Goal: Transaction & Acquisition: Book appointment/travel/reservation

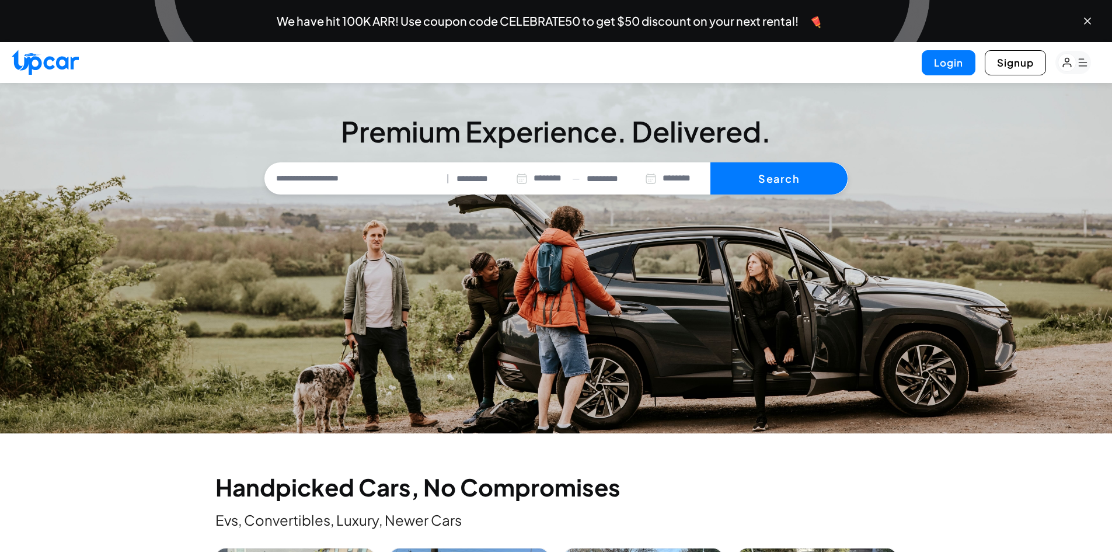
select select "********"
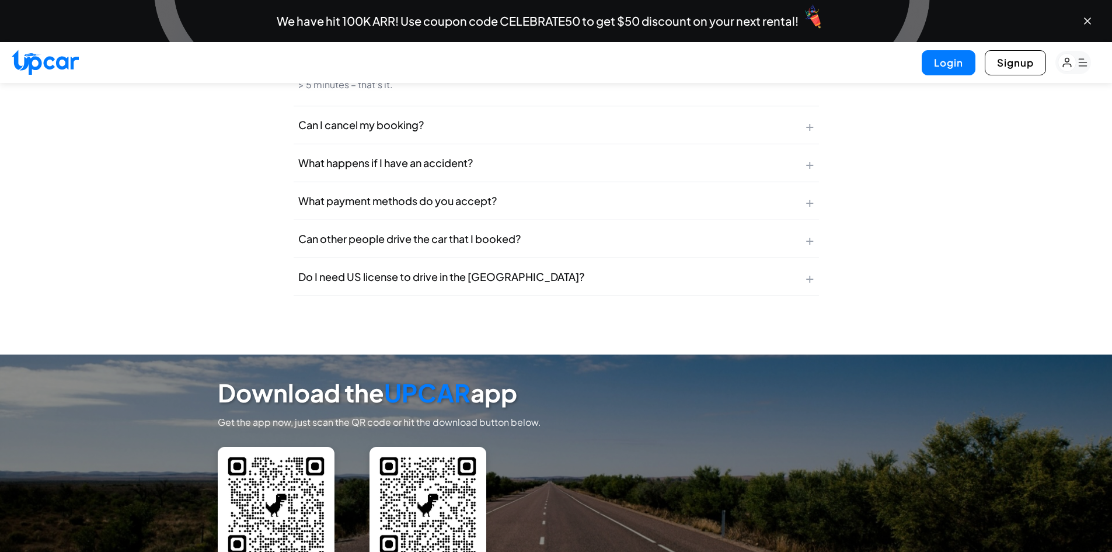
scroll to position [4087, 0]
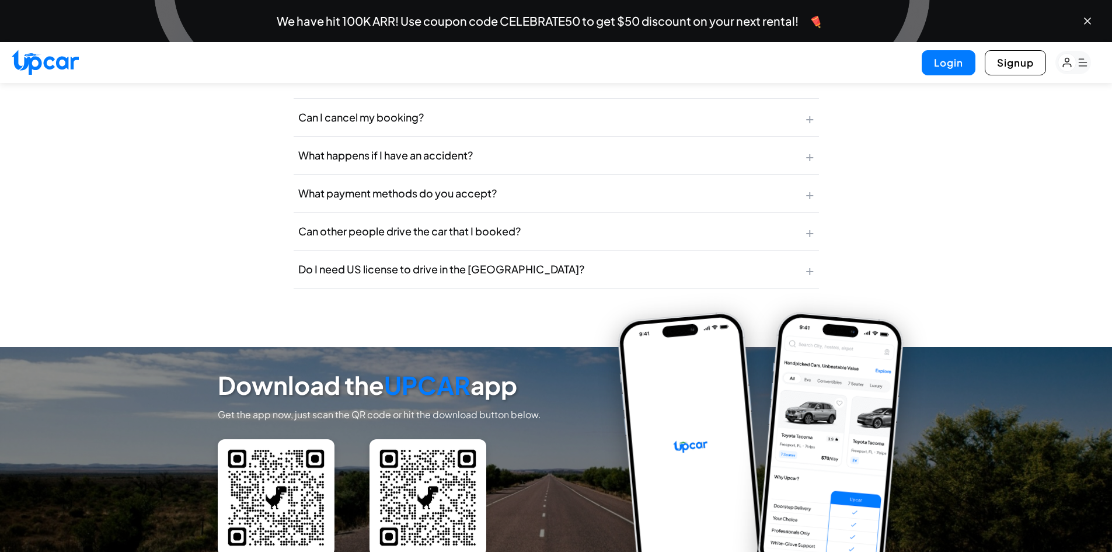
click at [580, 268] on button "Do I need US license to drive in the [GEOGRAPHIC_DATA]? +" at bounding box center [556, 268] width 525 height 37
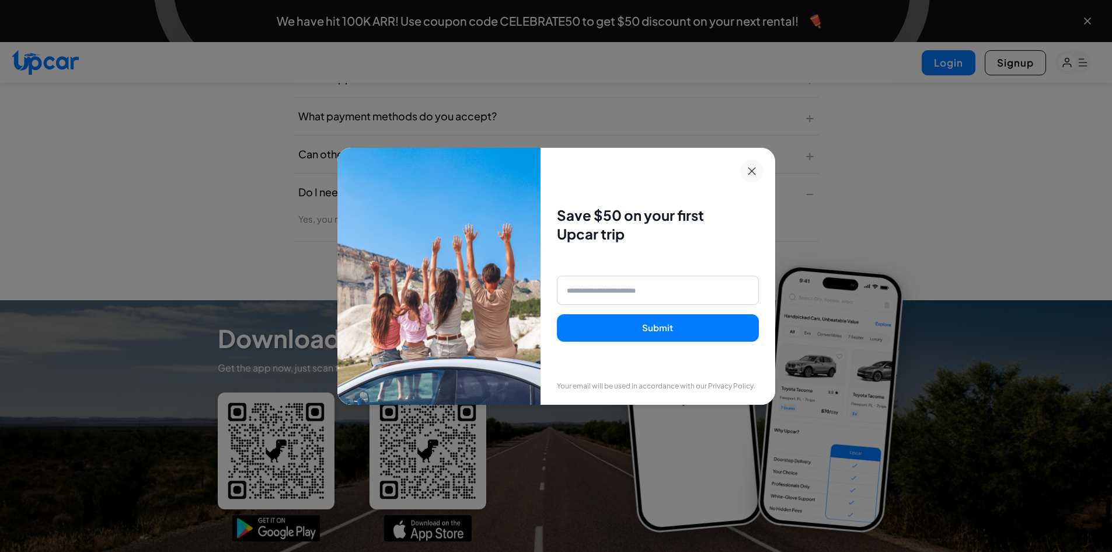
click at [775, 163] on div "Save $50 on your first Upcar trip Submit Your email will be used in accordance …" at bounding box center [658, 276] width 234 height 257
click at [764, 169] on button at bounding box center [751, 170] width 23 height 23
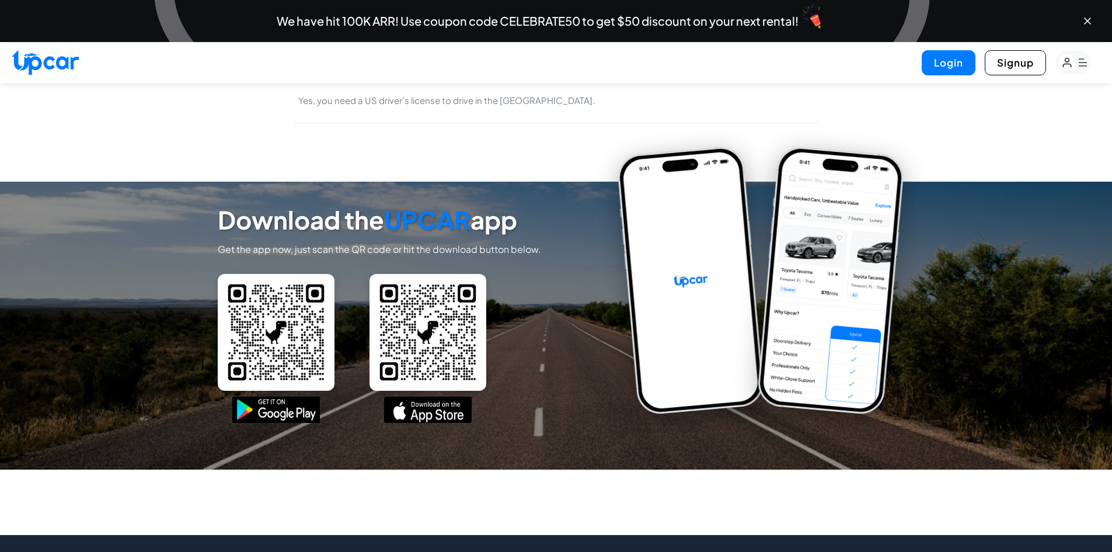
scroll to position [4401, 0]
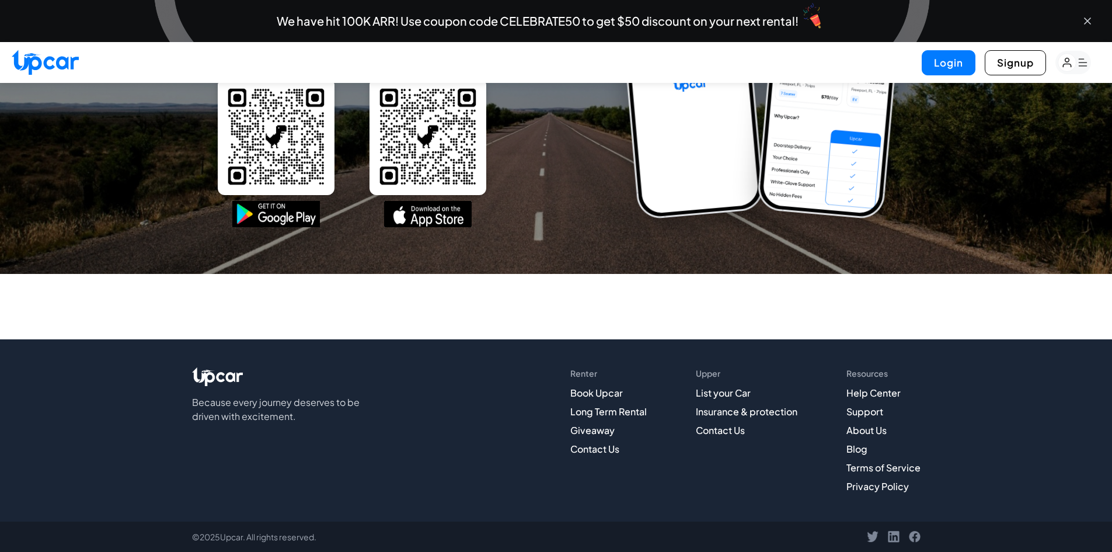
click at [1089, 23] on icon "Close banner" at bounding box center [1088, 21] width 6 height 6
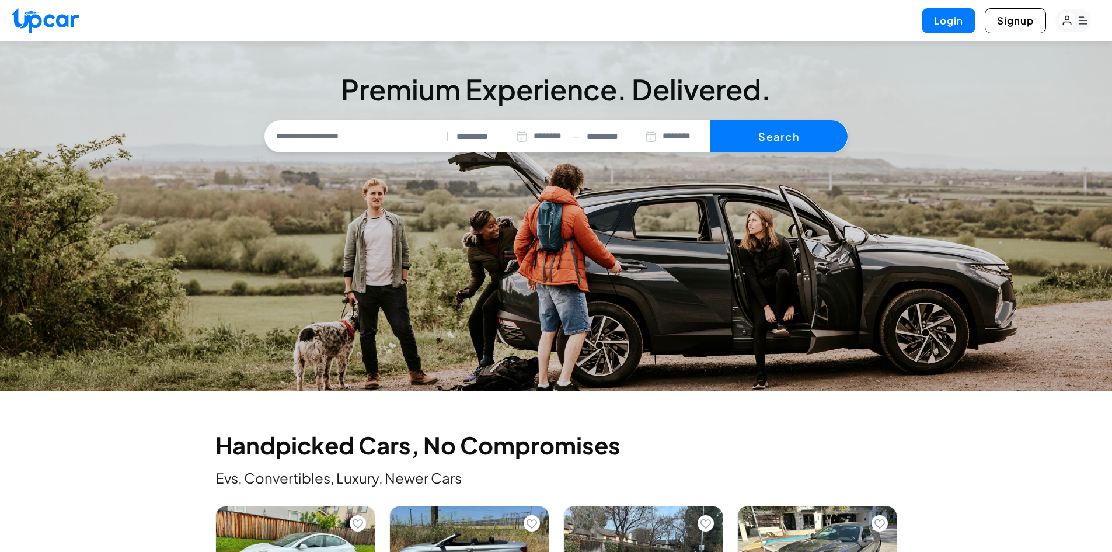
scroll to position [350, 0]
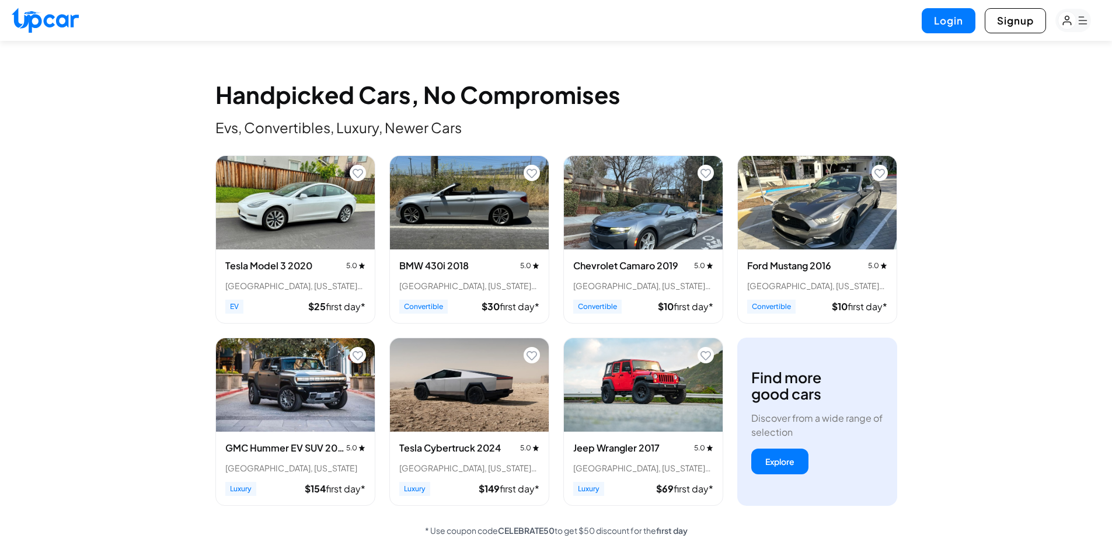
click at [497, 234] on img "View details for BMW 430i 2018" at bounding box center [469, 202] width 159 height 93
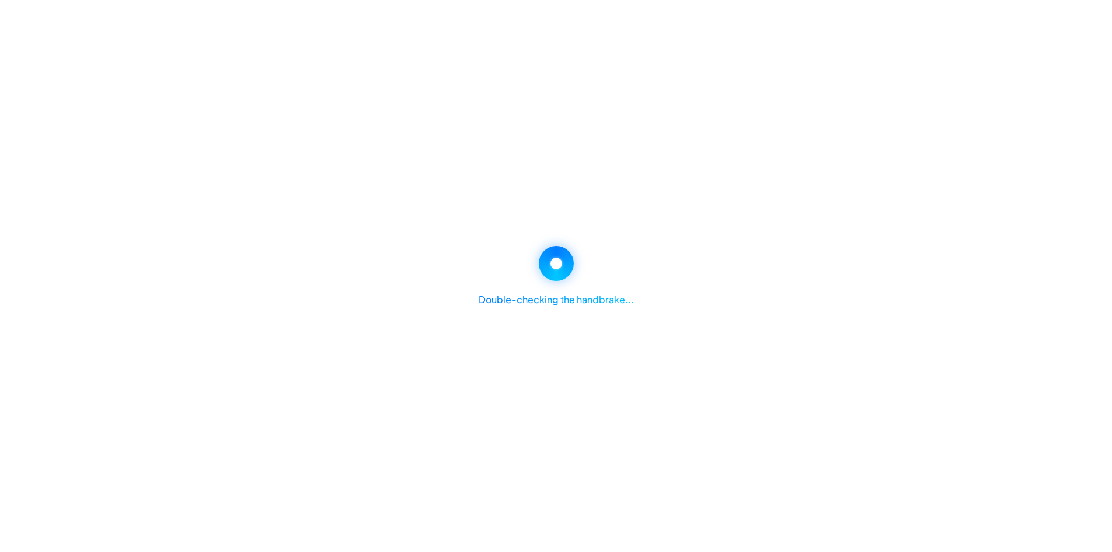
select select "********"
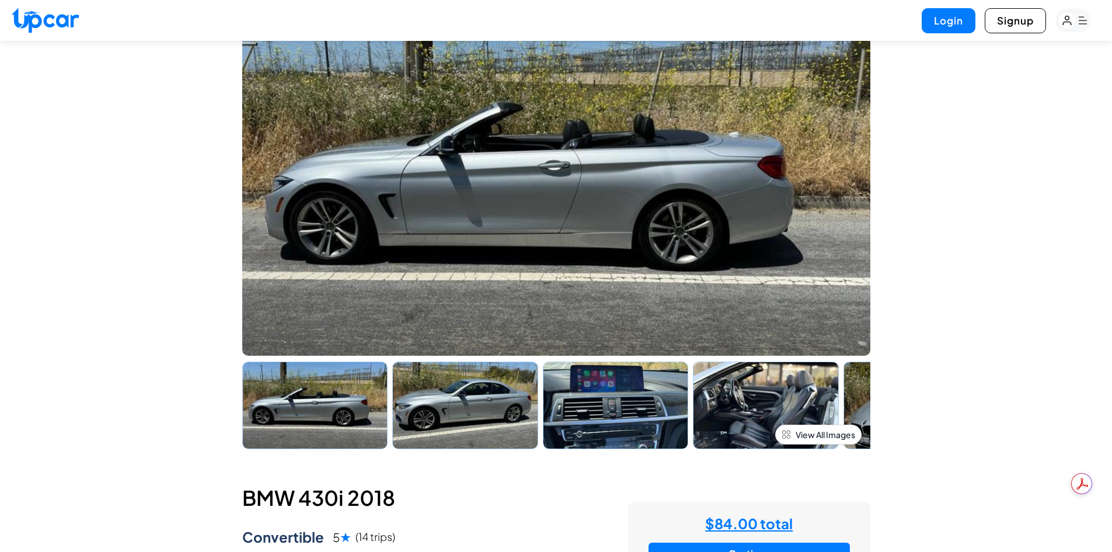
scroll to position [58, 0]
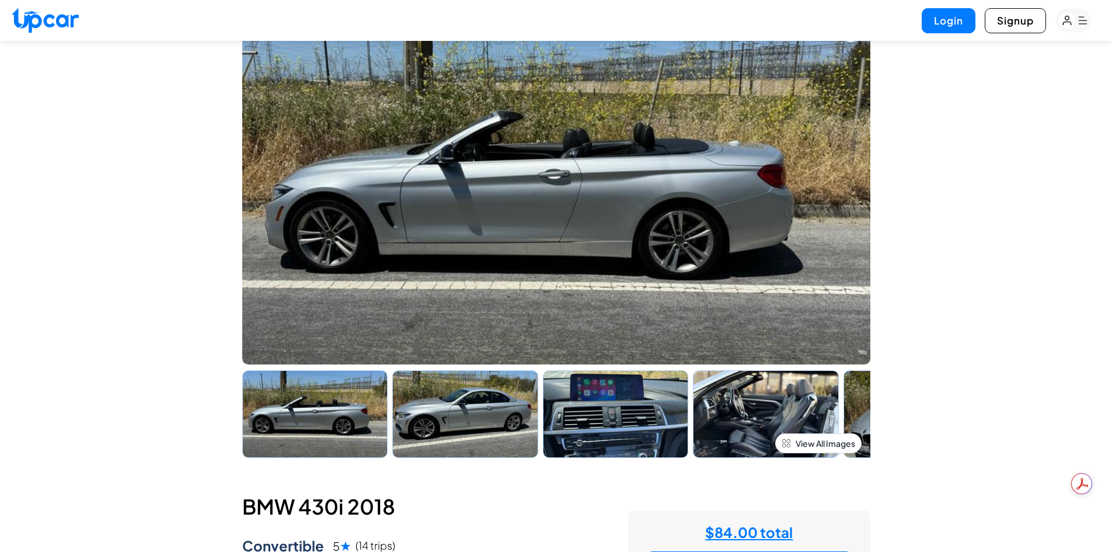
click at [421, 422] on img at bounding box center [465, 414] width 146 height 88
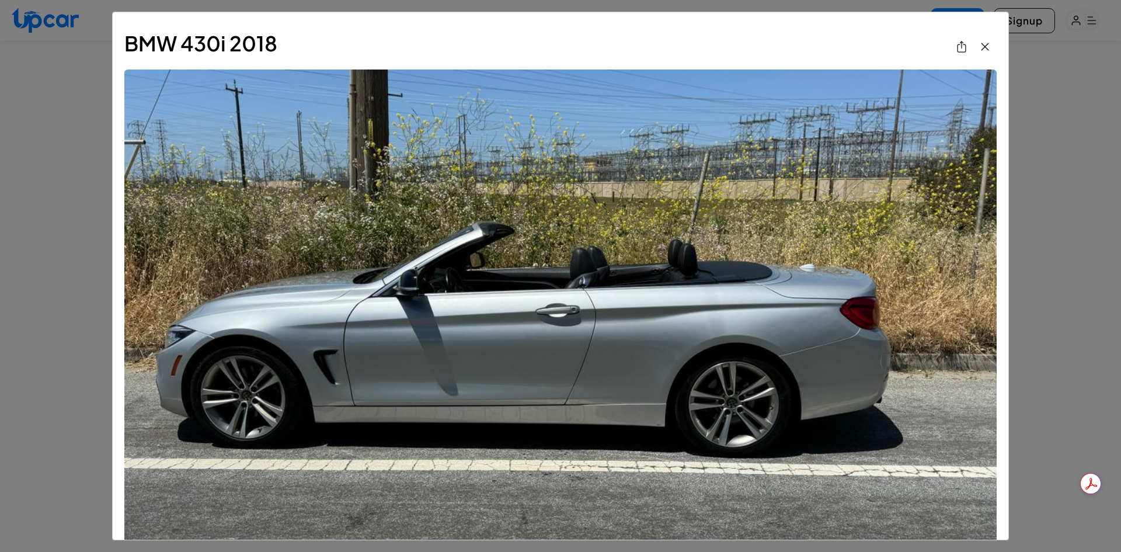
click at [978, 50] on icon "View All Images" at bounding box center [985, 47] width 14 height 14
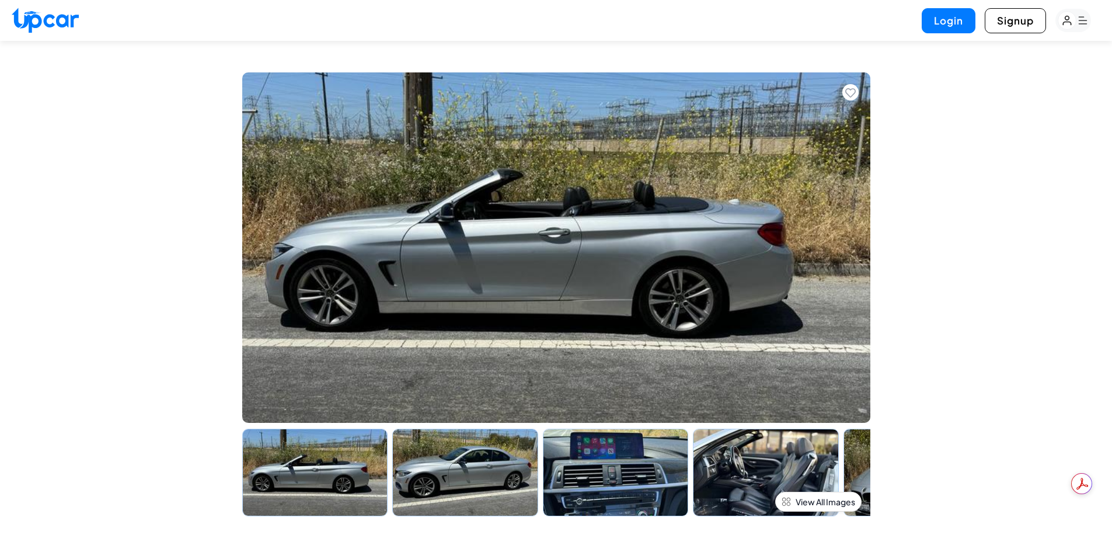
click at [58, 20] on img at bounding box center [45, 20] width 67 height 25
select select "********"
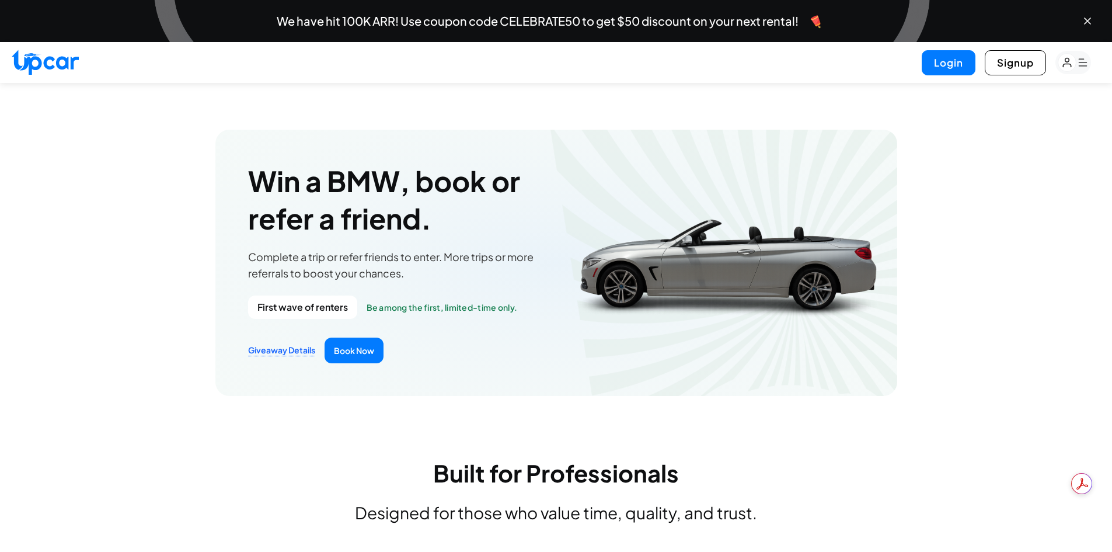
scroll to position [1285, 0]
